Goal: Task Accomplishment & Management: Use online tool/utility

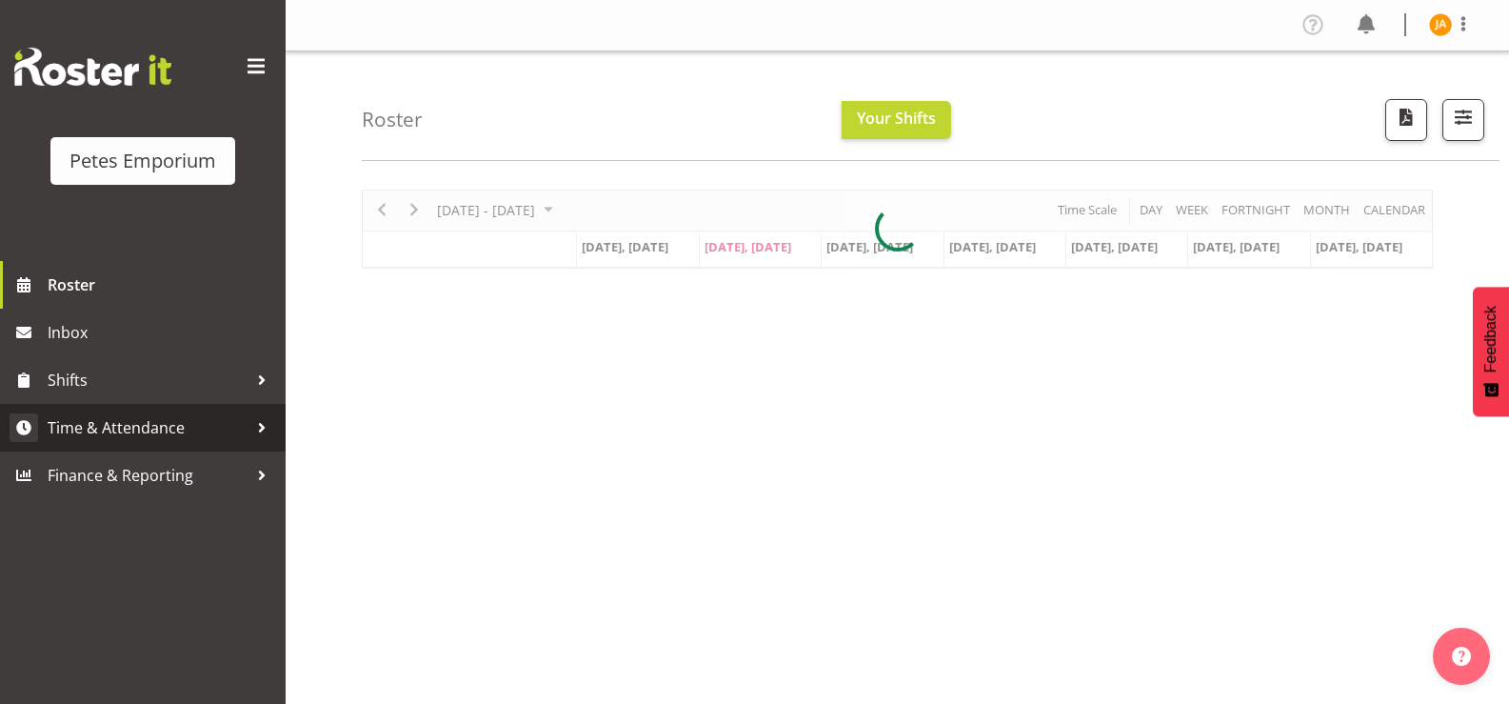
click at [172, 423] on span "Time & Attendance" at bounding box center [148, 427] width 200 height 29
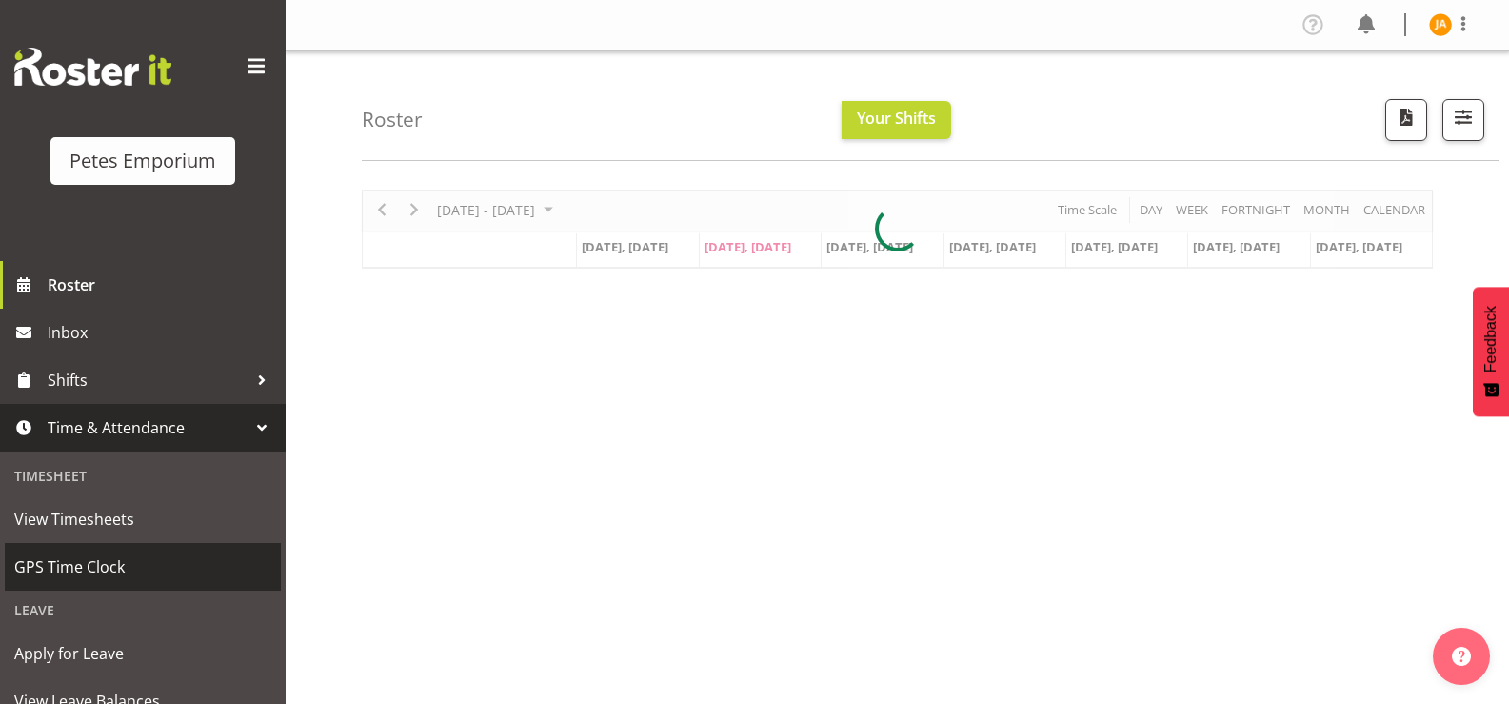
click at [123, 565] on span "GPS Time Clock" at bounding box center [142, 566] width 257 height 29
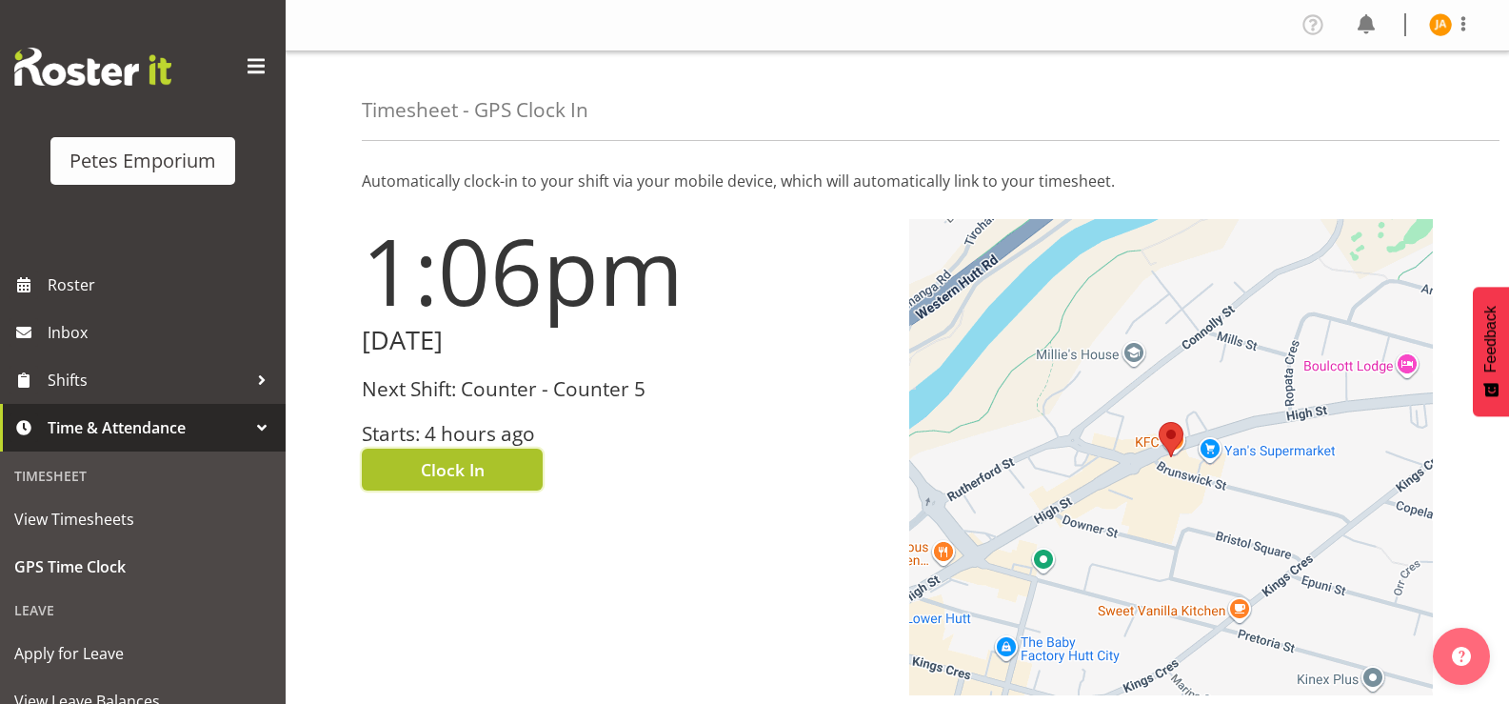
click at [505, 486] on button "Clock In" at bounding box center [452, 469] width 181 height 42
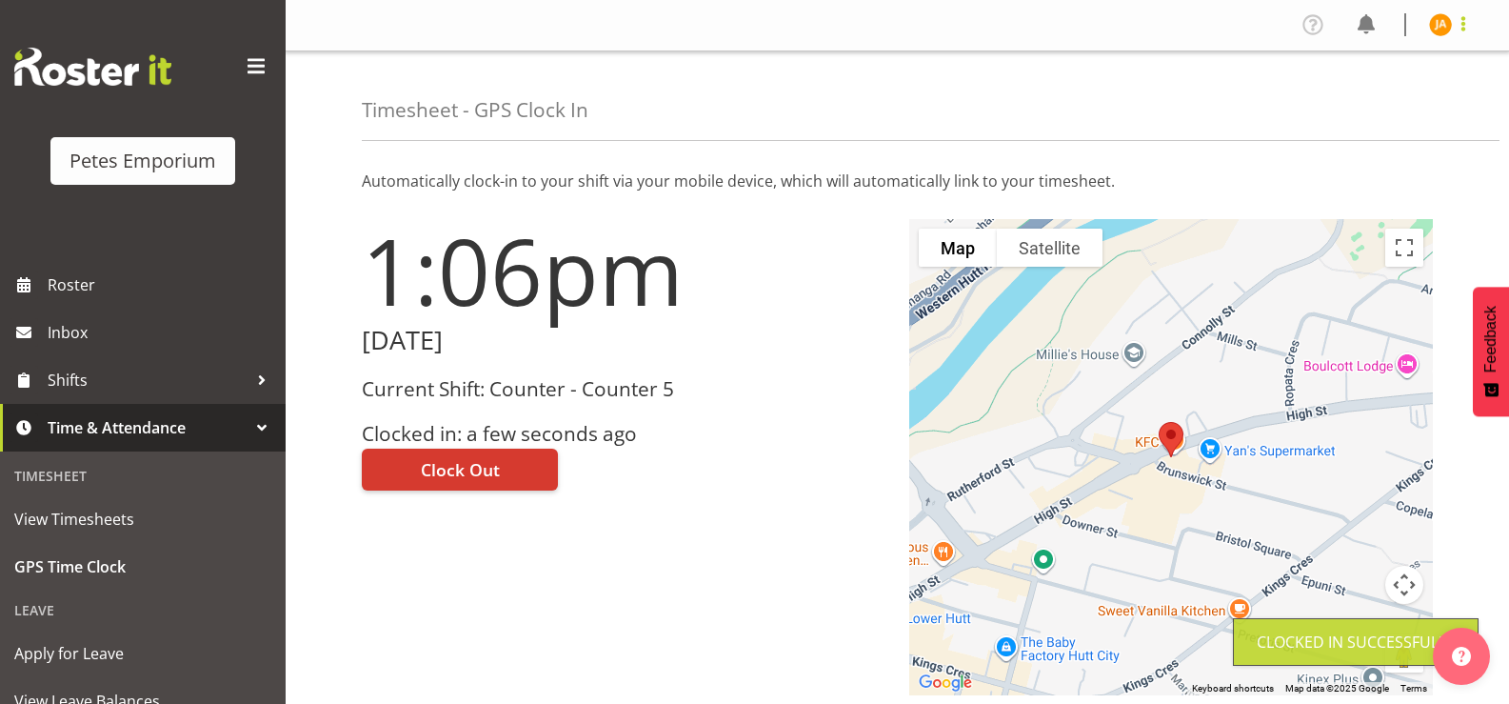
click at [1464, 31] on span at bounding box center [1463, 23] width 23 height 23
click at [1381, 111] on link "Log Out" at bounding box center [1383, 100] width 183 height 34
